Goal: Information Seeking & Learning: Learn about a topic

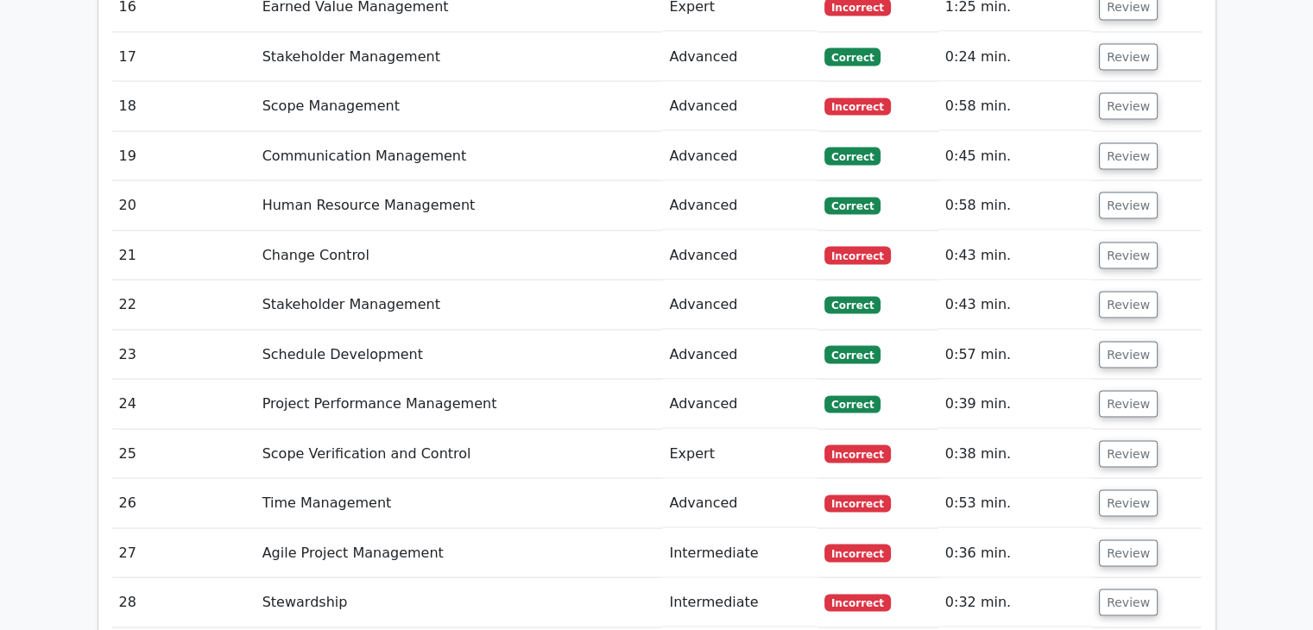
scroll to position [3694, 0]
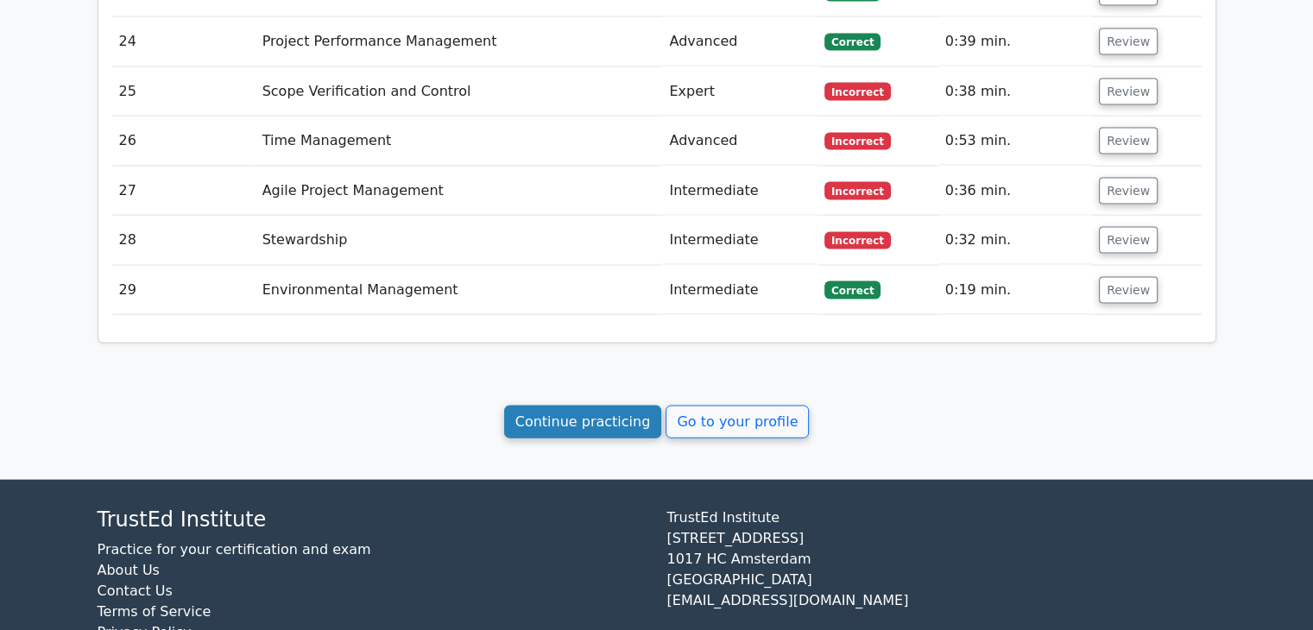
click at [609, 406] on link "Continue practicing" at bounding box center [583, 422] width 158 height 33
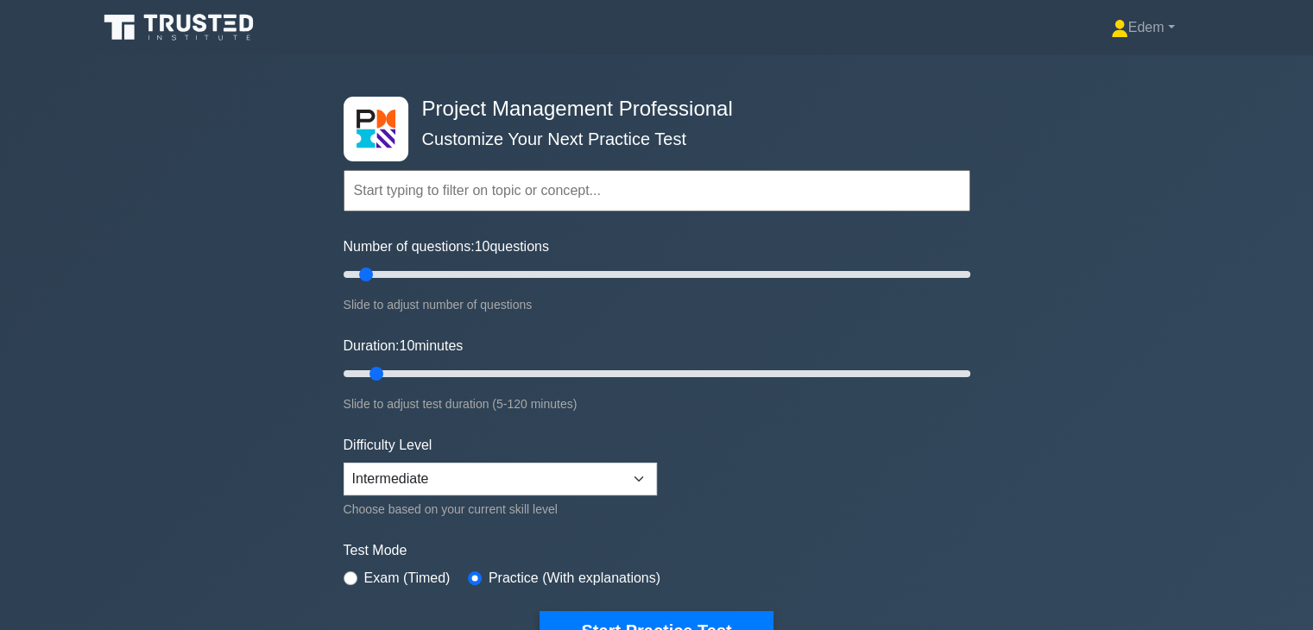
click at [193, 30] on icon at bounding box center [181, 27] width 166 height 33
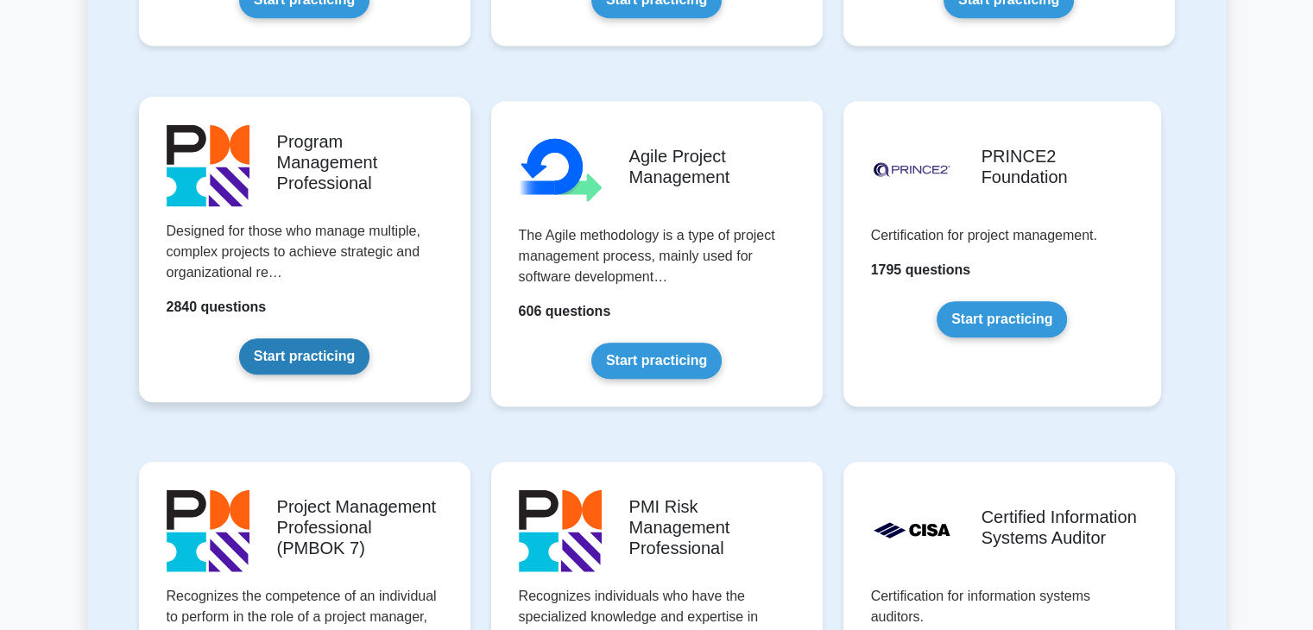
scroll to position [1036, 0]
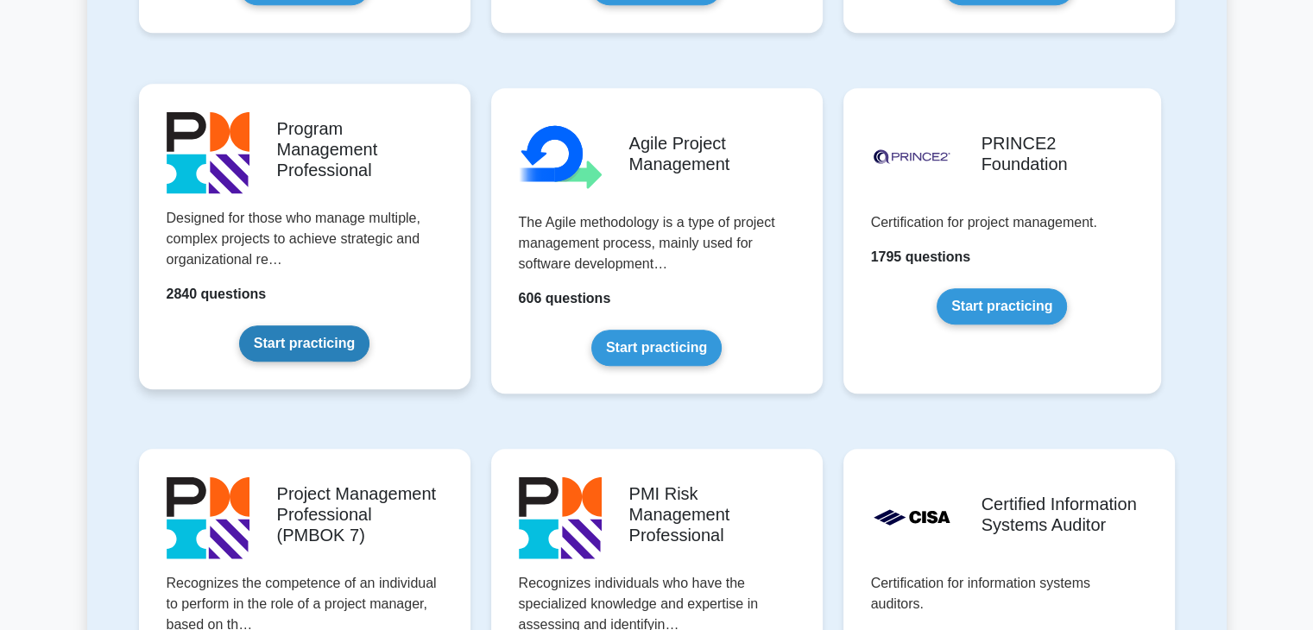
click at [312, 346] on link "Start practicing" at bounding box center [304, 343] width 130 height 36
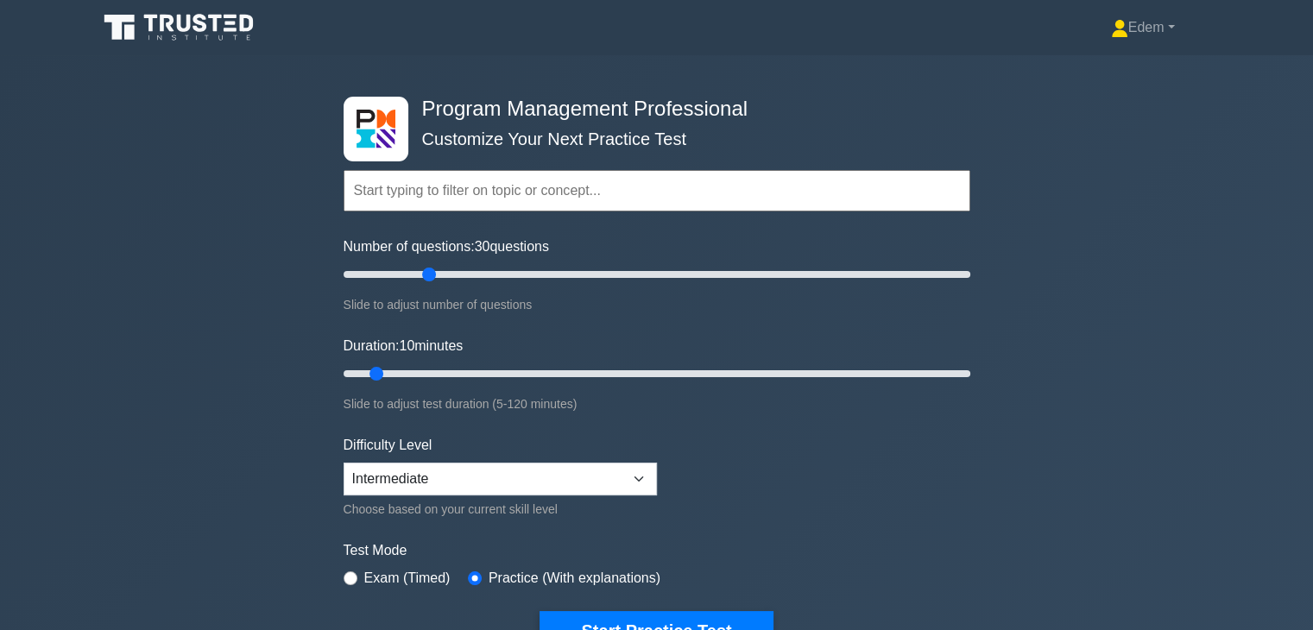
drag, startPoint x: 366, startPoint y: 274, endPoint x: 426, endPoint y: 280, distance: 60.6
type input "30"
click at [426, 280] on input "Number of questions: 30 questions" at bounding box center [657, 274] width 627 height 21
drag, startPoint x: 376, startPoint y: 370, endPoint x: 556, endPoint y: 370, distance: 179.5
type input "45"
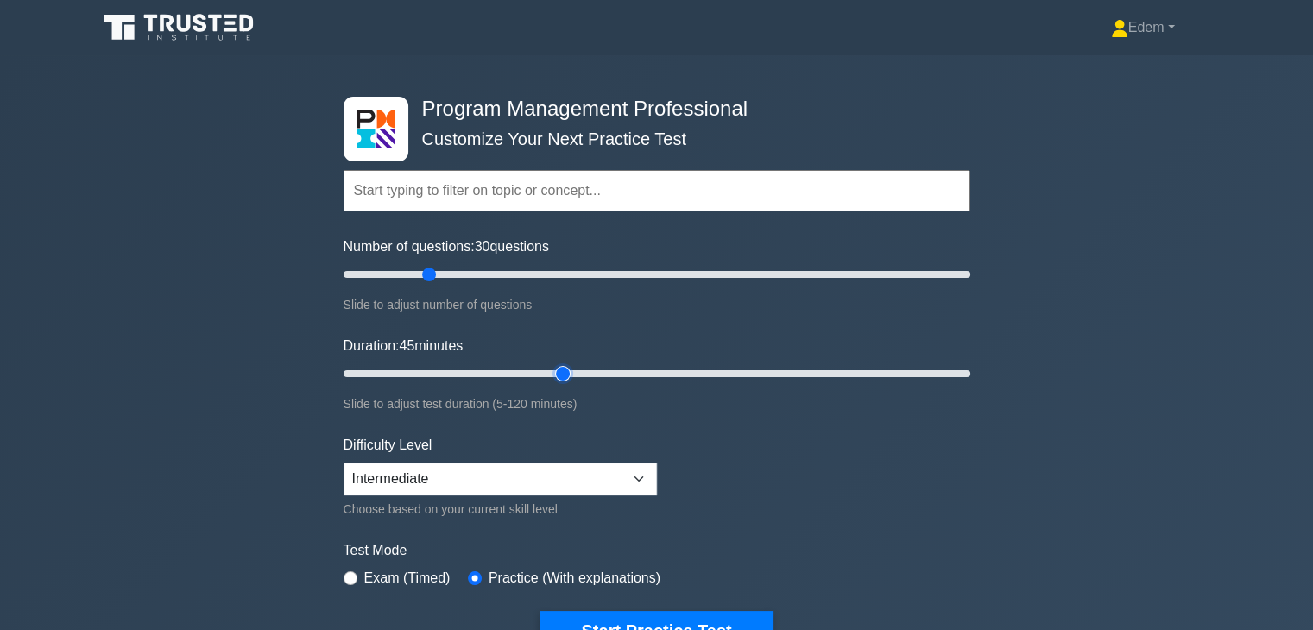
click at [556, 370] on input "Duration: 45 minutes" at bounding box center [657, 373] width 627 height 21
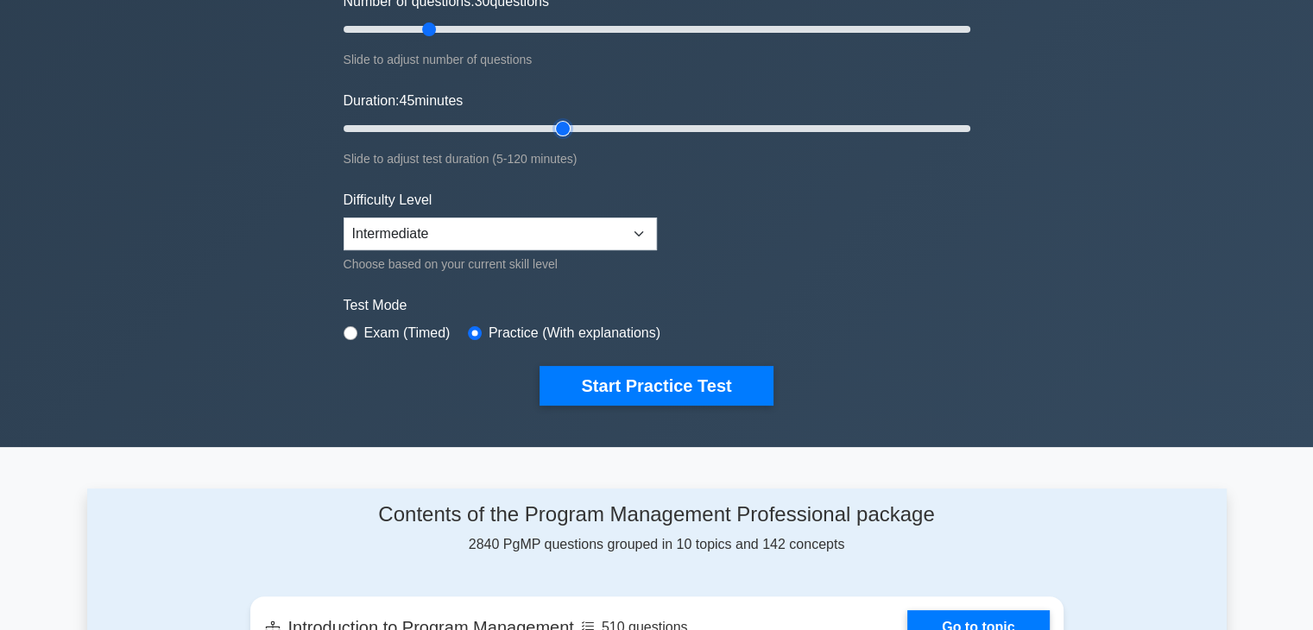
scroll to position [259, 0]
